Goal: Information Seeking & Learning: Learn about a topic

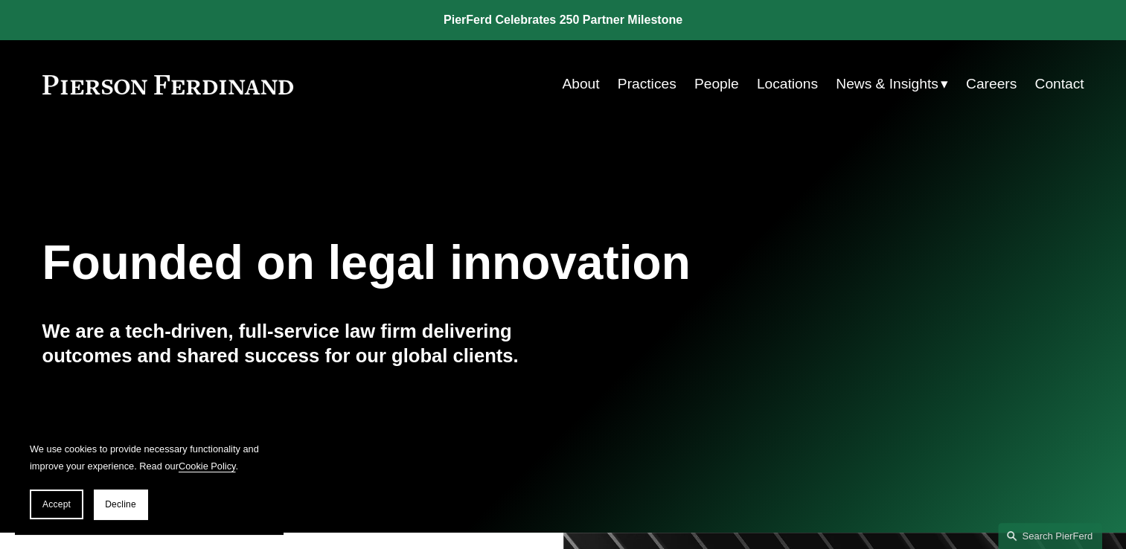
click at [726, 89] on link "People" at bounding box center [716, 84] width 45 height 28
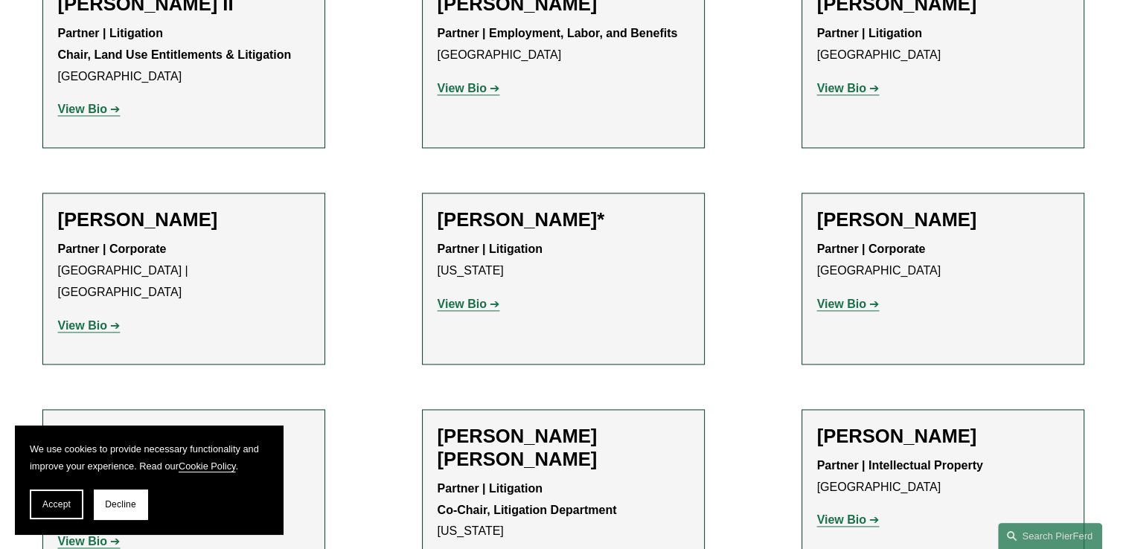
scroll to position [1935, 0]
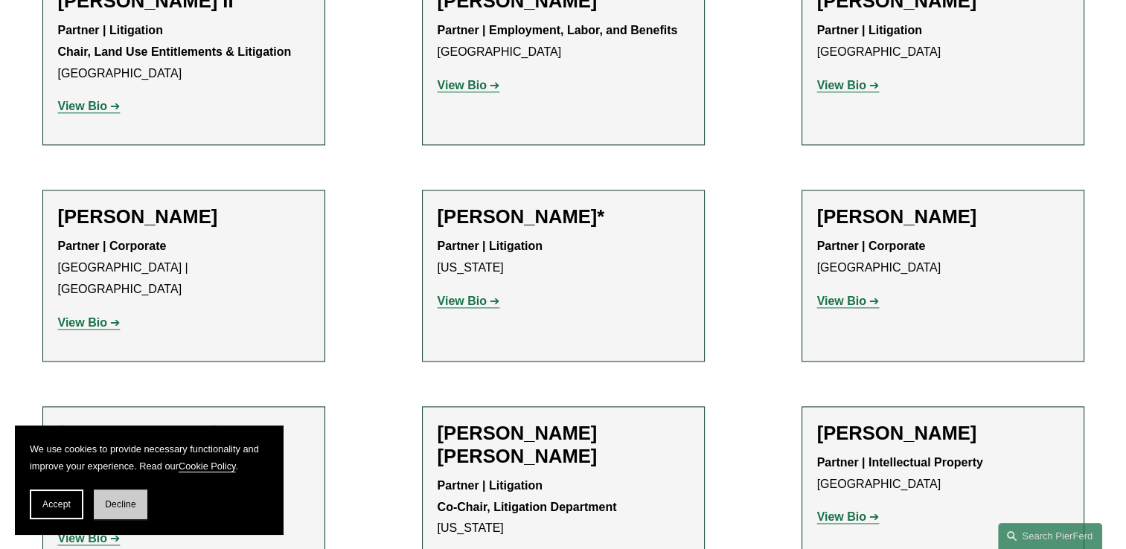
click at [131, 502] on span "Decline" at bounding box center [120, 504] width 31 height 10
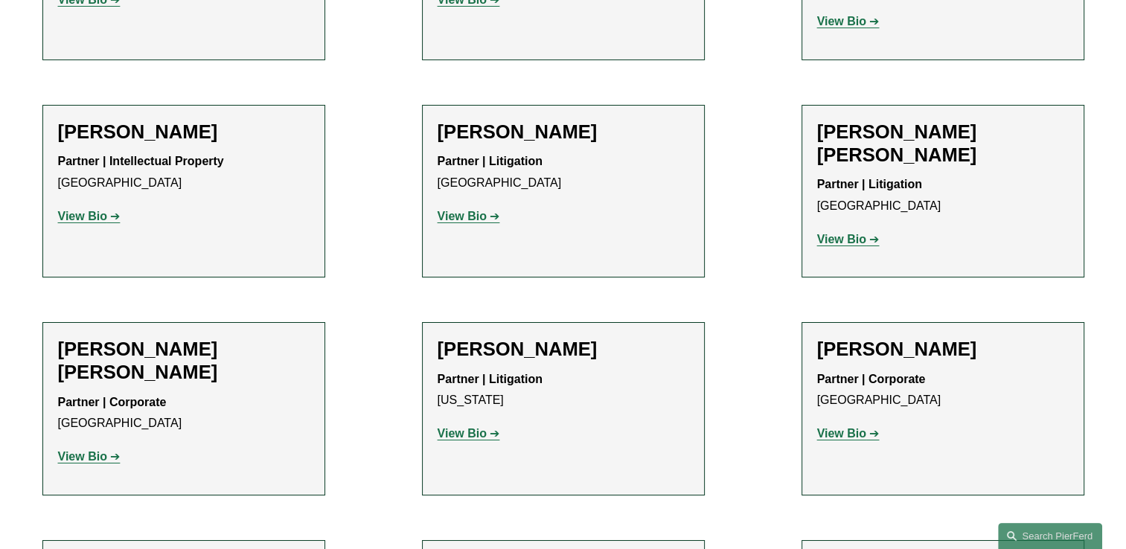
scroll to position [11013, 0]
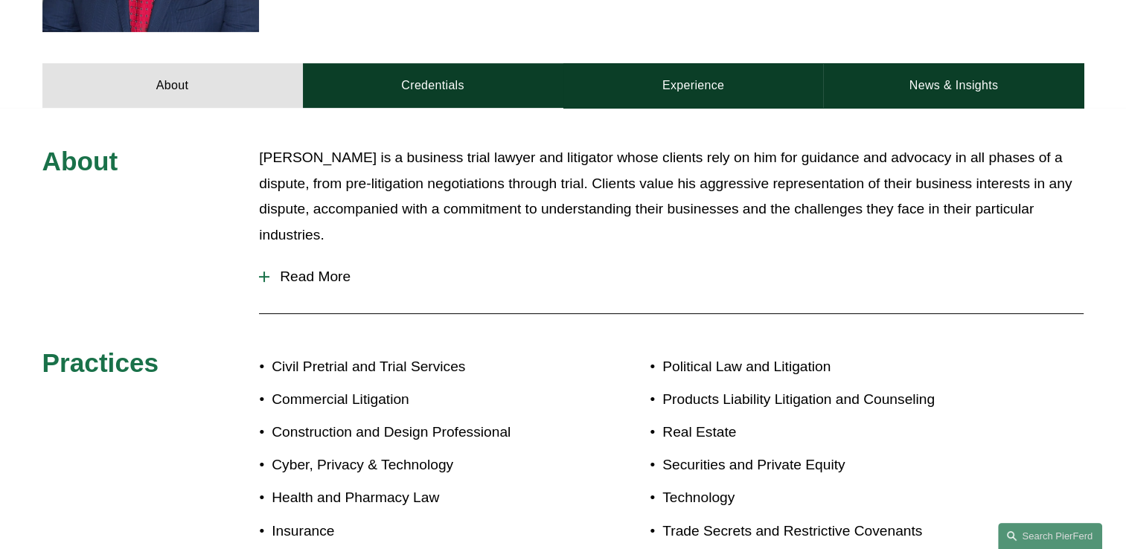
scroll to position [595, 0]
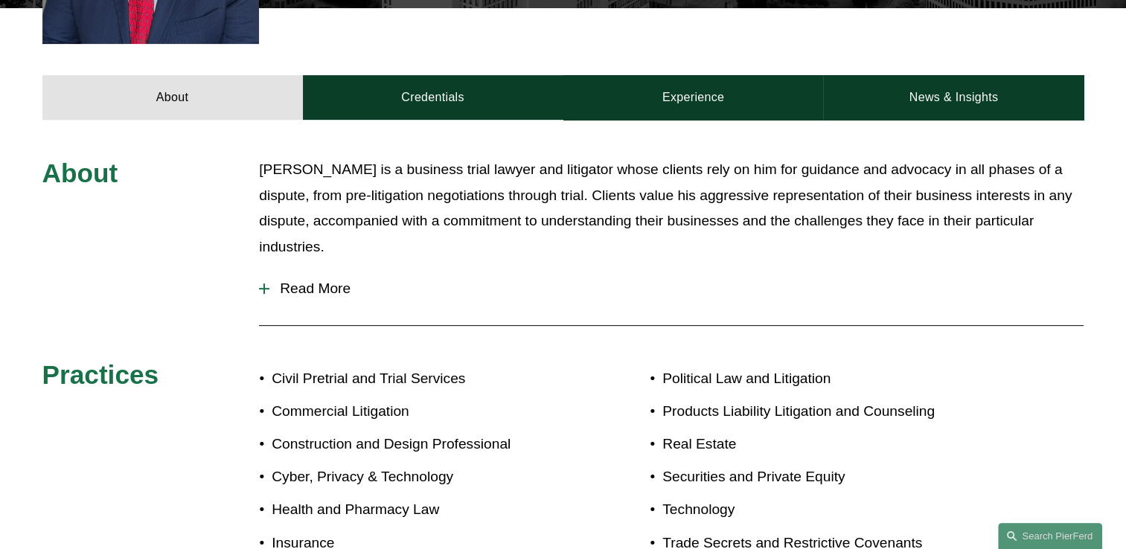
click at [261, 283] on div at bounding box center [264, 288] width 10 height 10
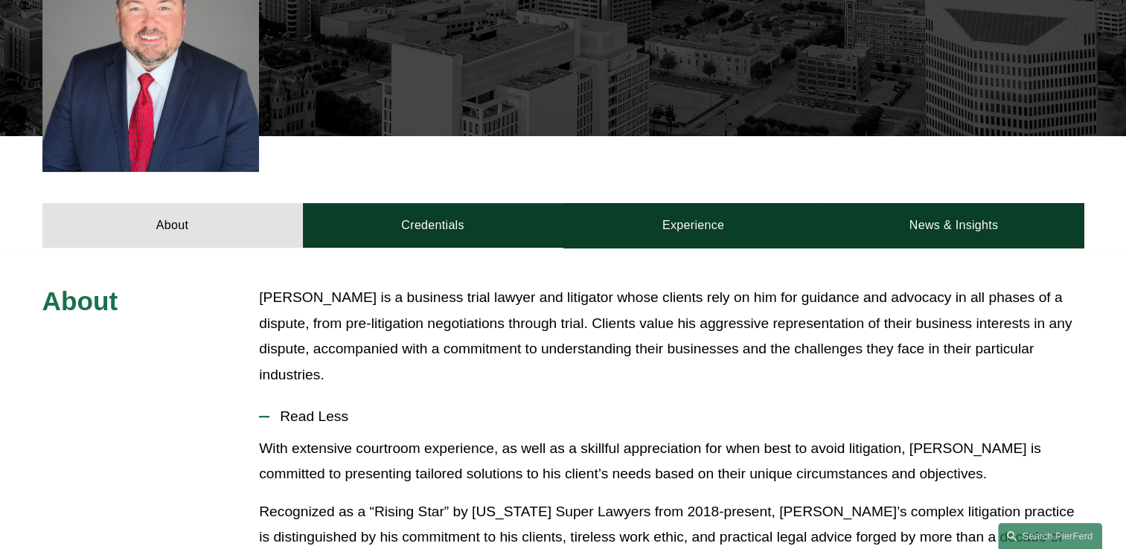
scroll to position [493, 0]
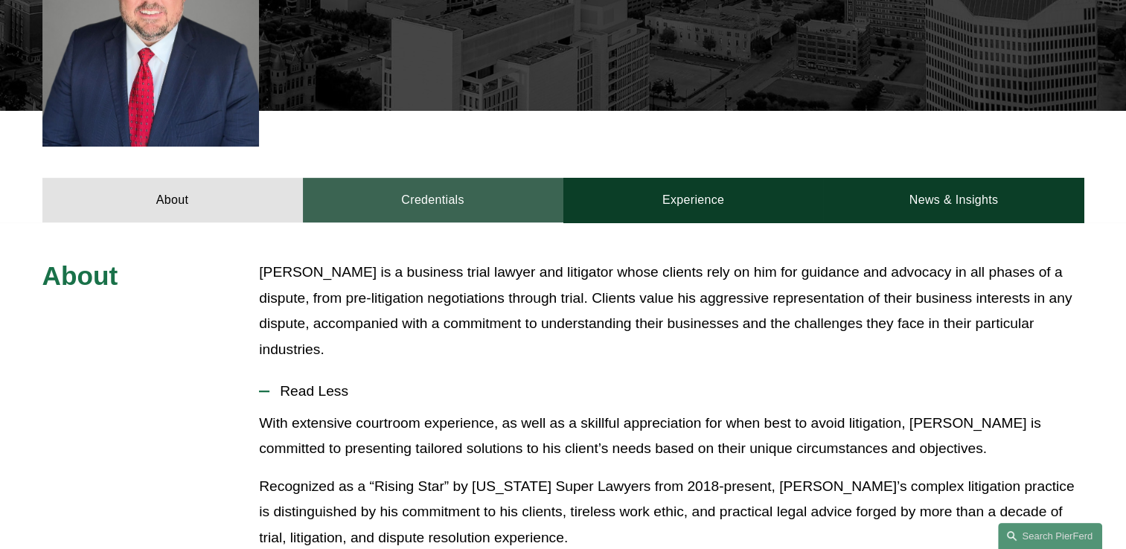
click at [463, 187] on link "Credentials" at bounding box center [433, 200] width 260 height 45
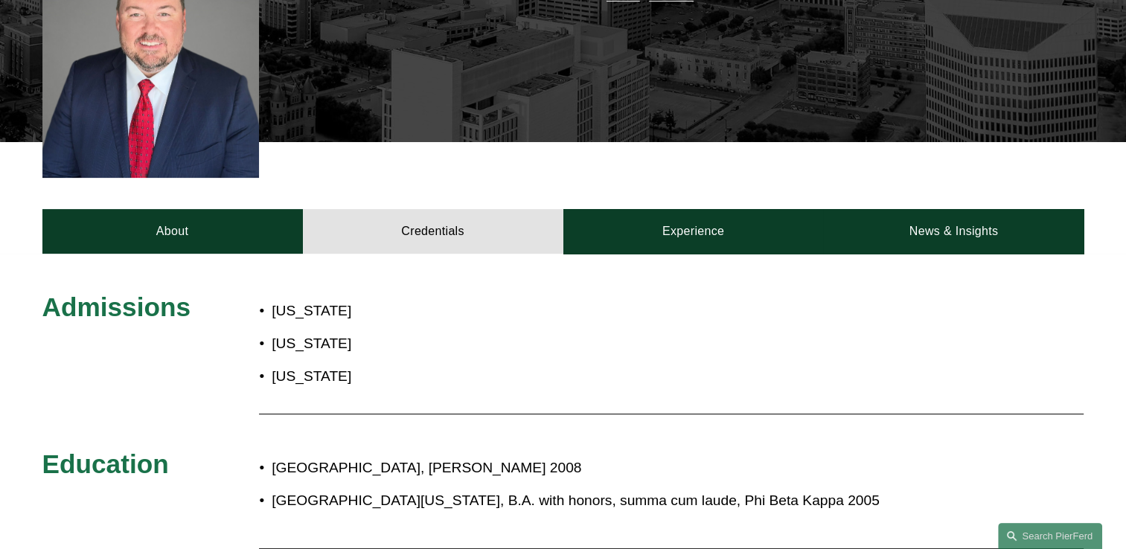
scroll to position [418, 0]
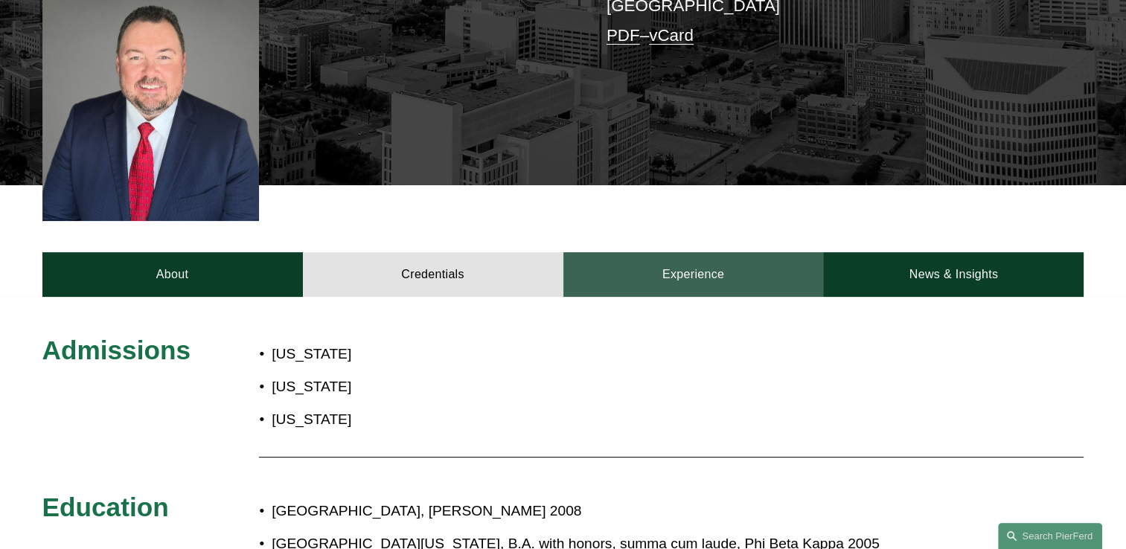
click at [672, 265] on link "Experience" at bounding box center [693, 274] width 260 height 45
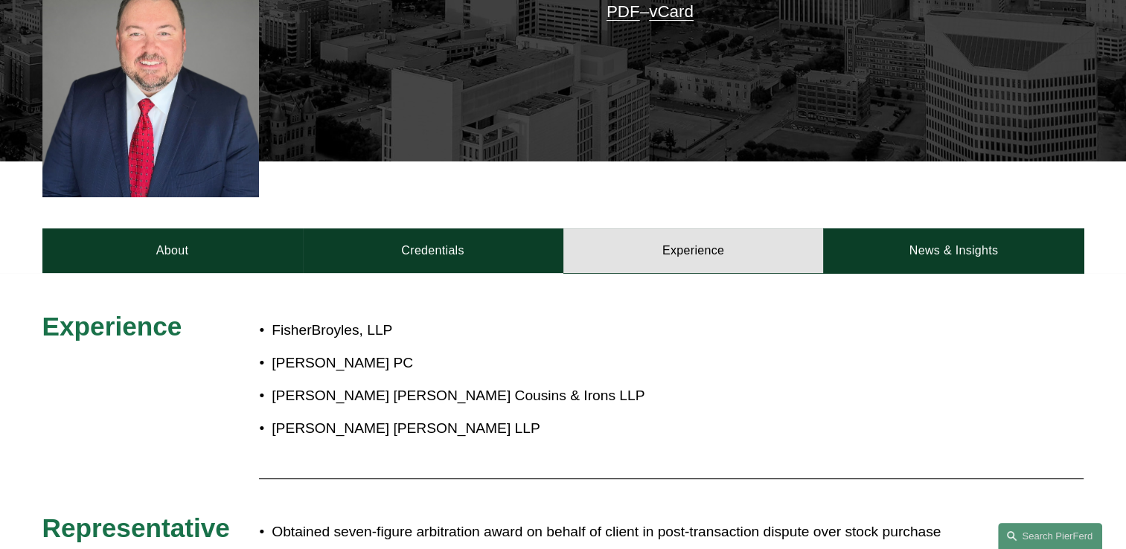
scroll to position [446, 0]
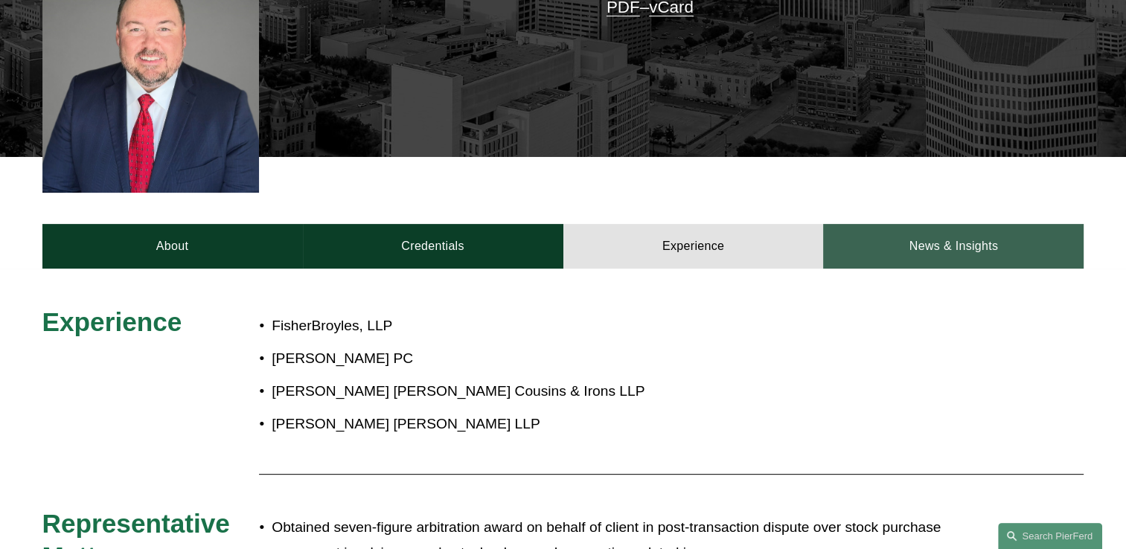
click at [933, 230] on link "News & Insights" at bounding box center [953, 246] width 260 height 45
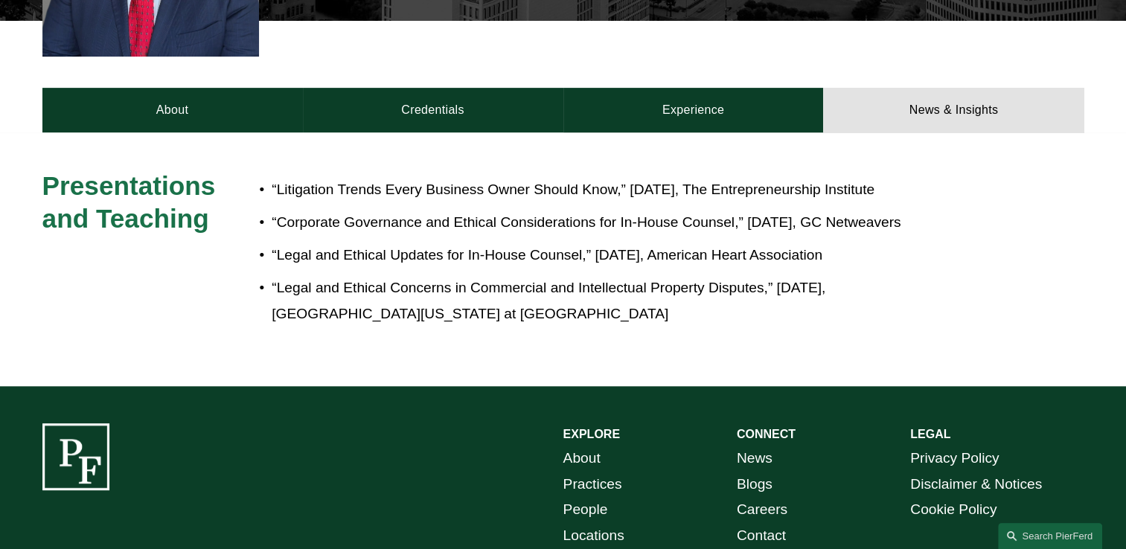
scroll to position [577, 0]
